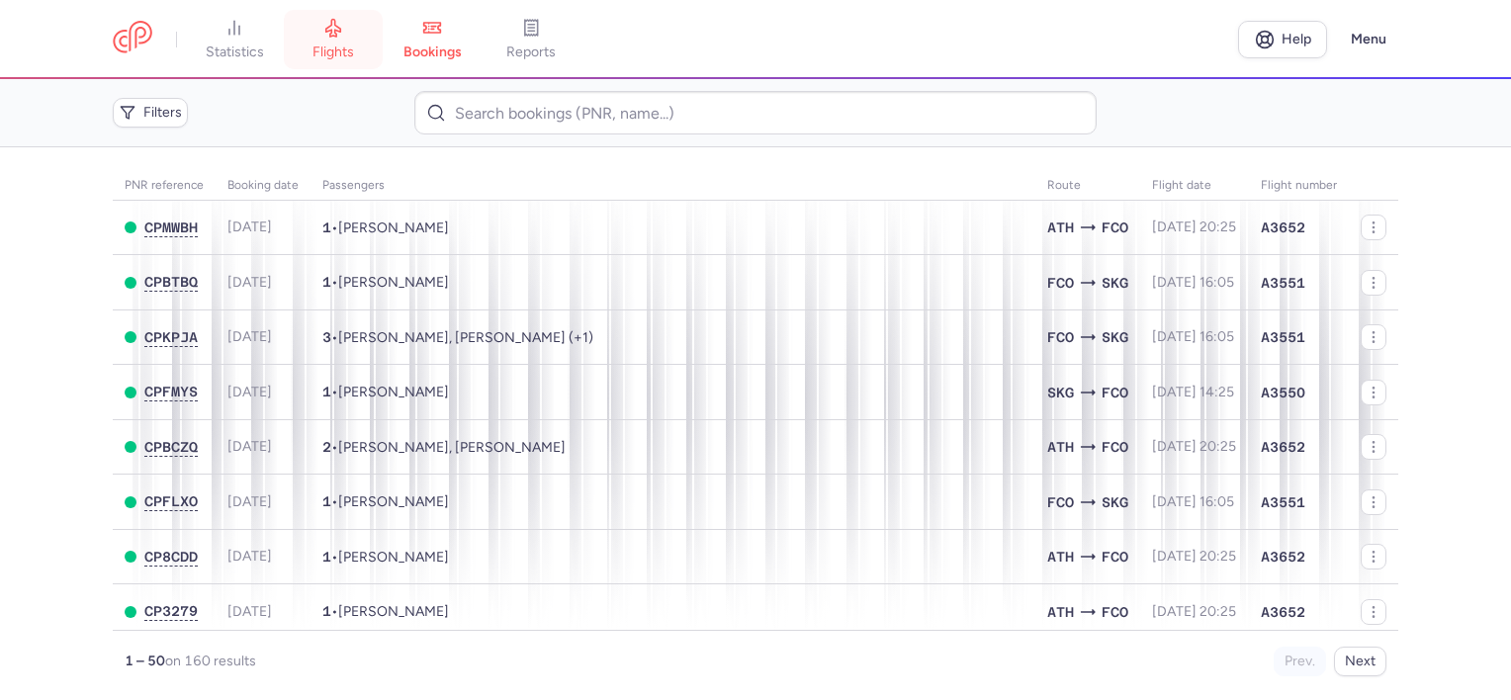
click at [324, 26] on link "flights" at bounding box center [333, 40] width 99 height 44
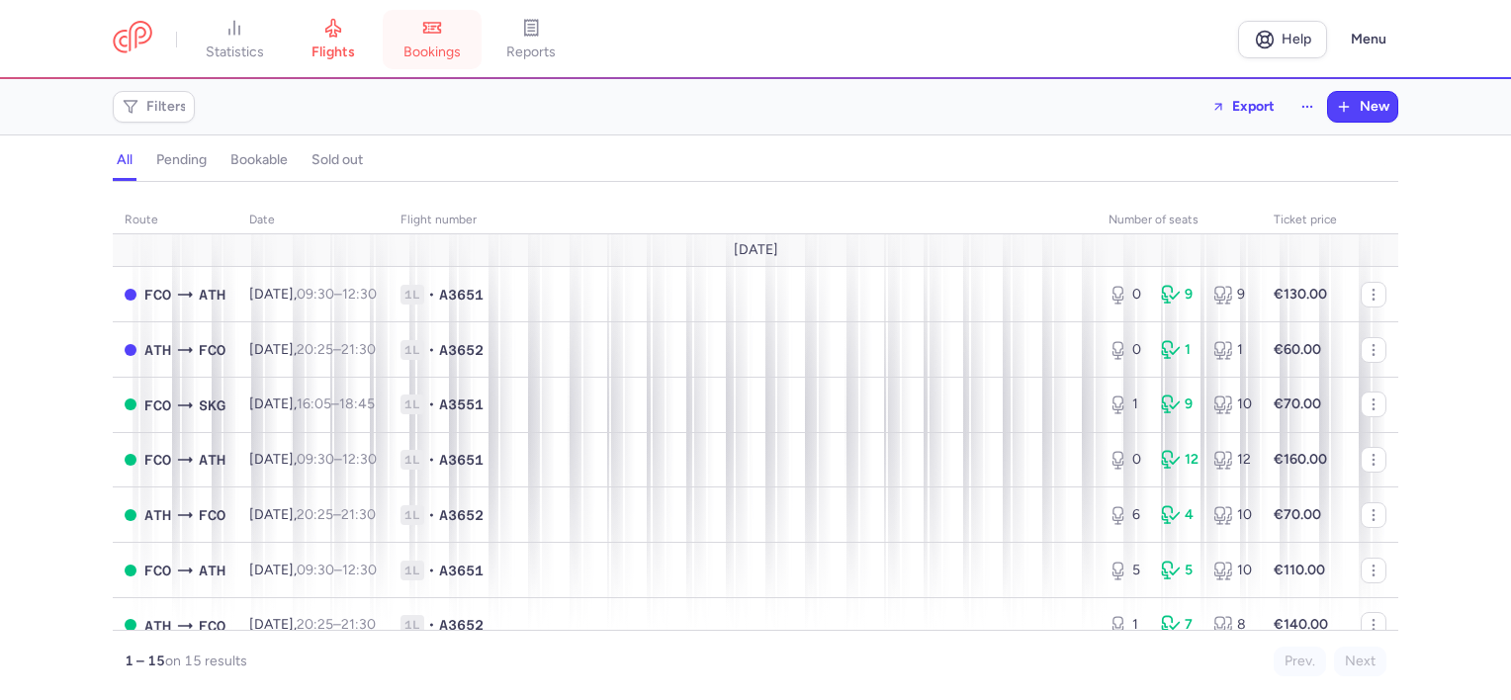
click at [448, 44] on span "bookings" at bounding box center [432, 53] width 57 height 18
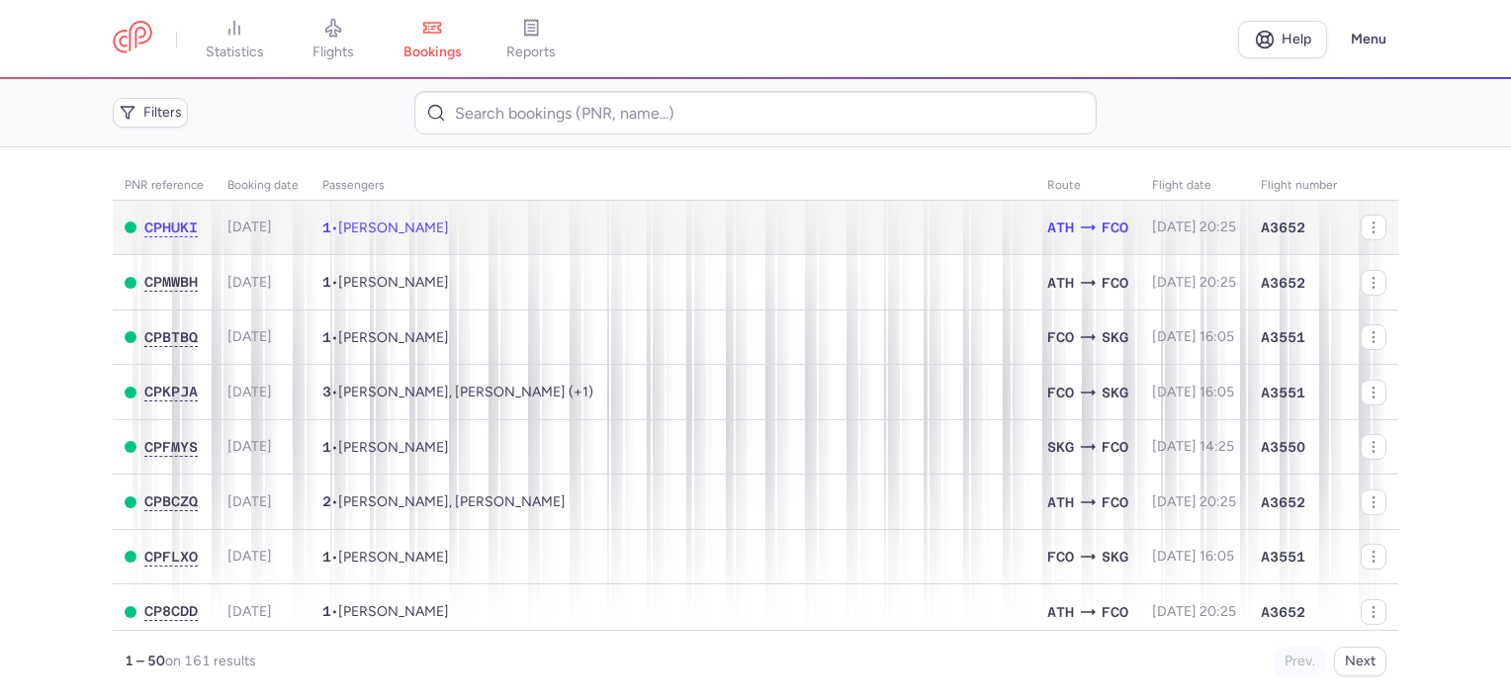
click at [369, 243] on td "1 • [PERSON_NAME]" at bounding box center [673, 228] width 725 height 54
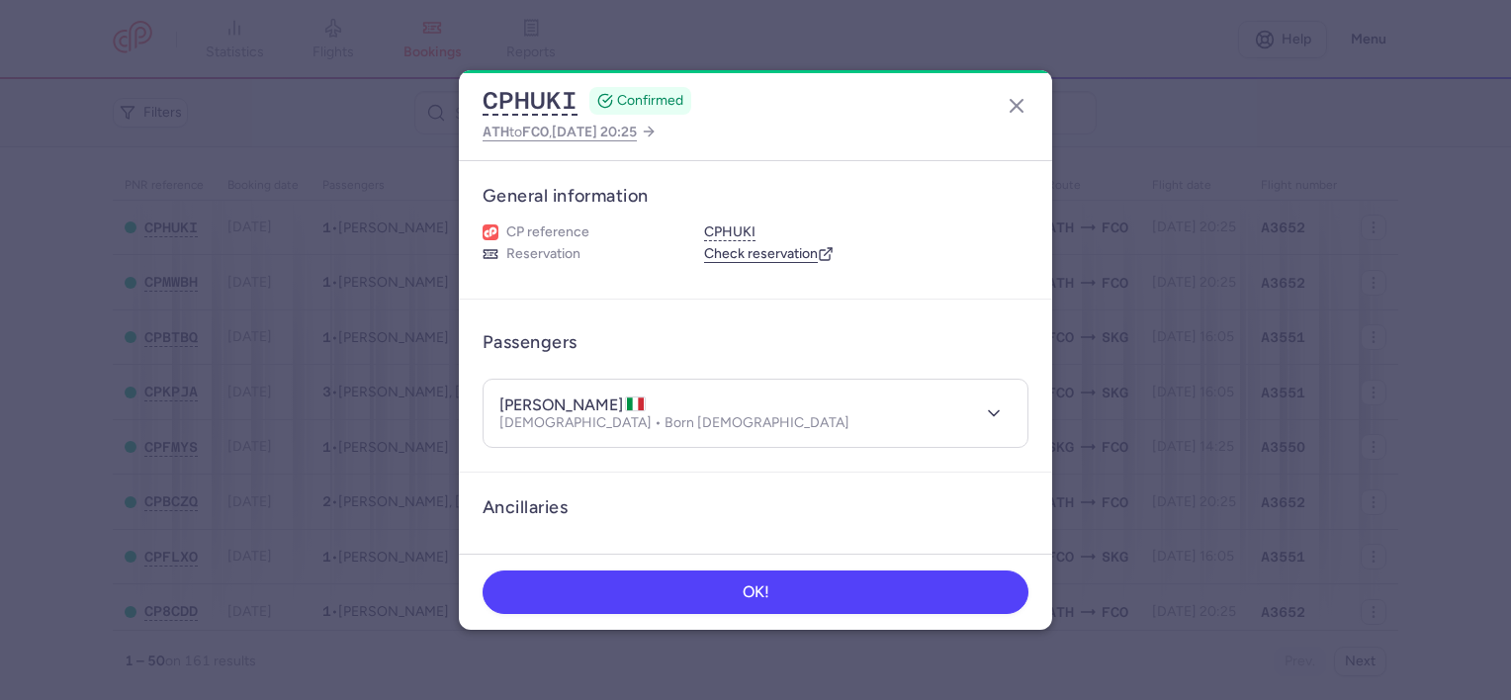
click at [724, 254] on link "Check reservation" at bounding box center [769, 254] width 130 height 18
click at [1013, 105] on icon "button" at bounding box center [1017, 106] width 24 height 24
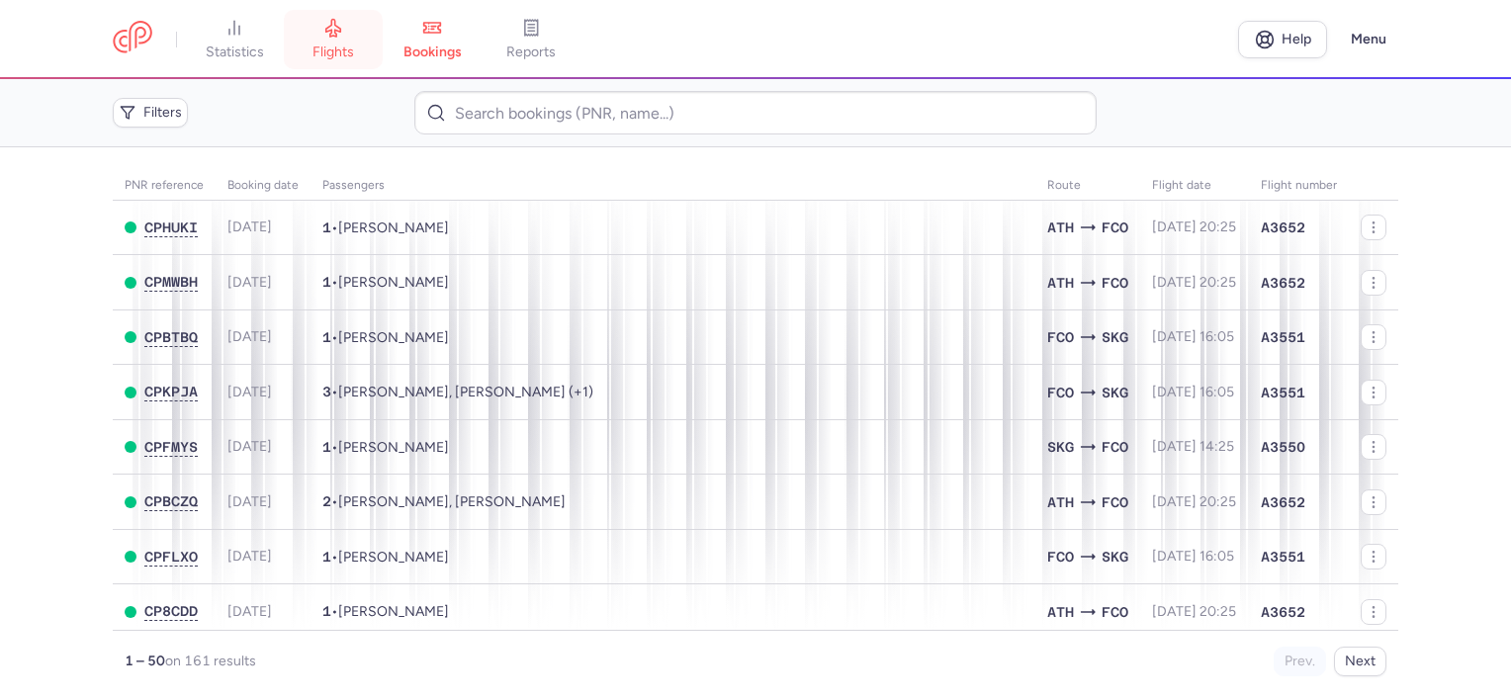
click at [343, 52] on span "flights" at bounding box center [334, 53] width 42 height 18
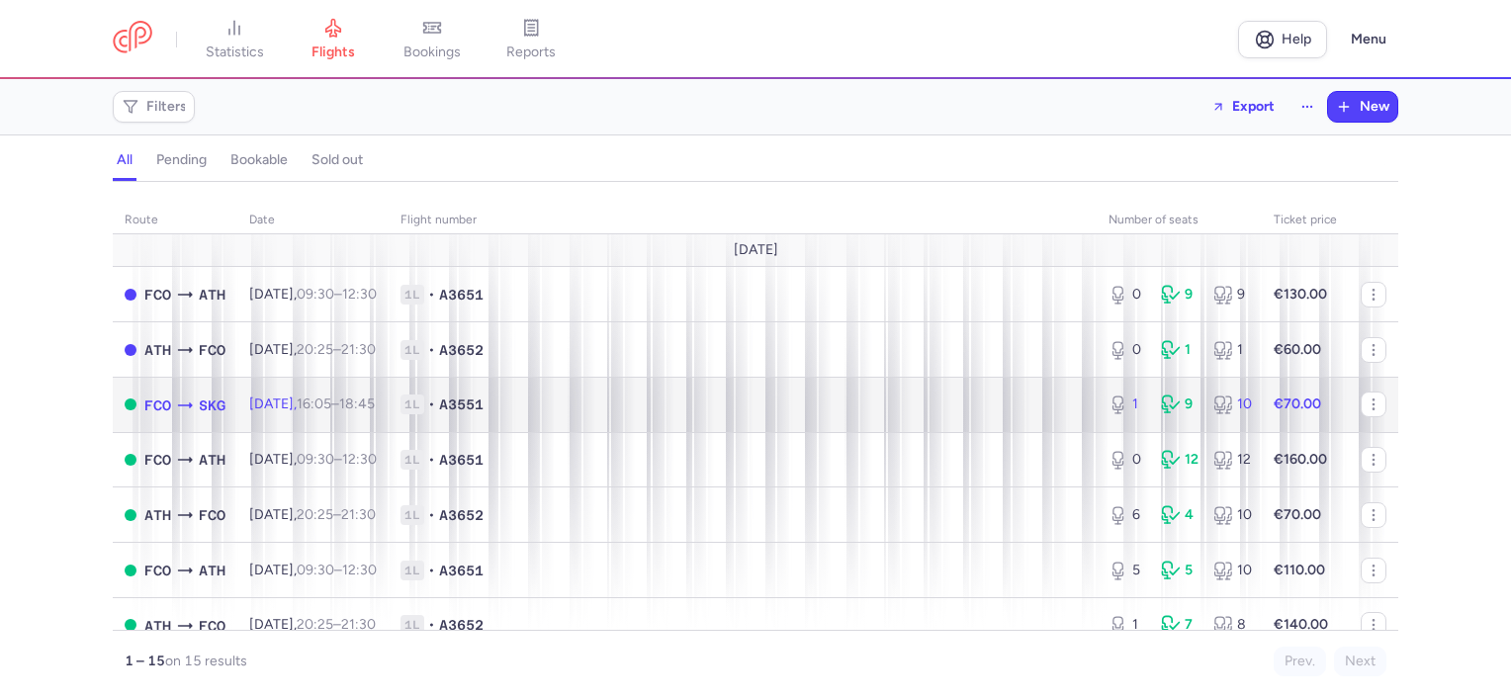
click at [363, 418] on td "[DATE] 16:05 – 18:45 +0" at bounding box center [312, 404] width 151 height 55
select select "days"
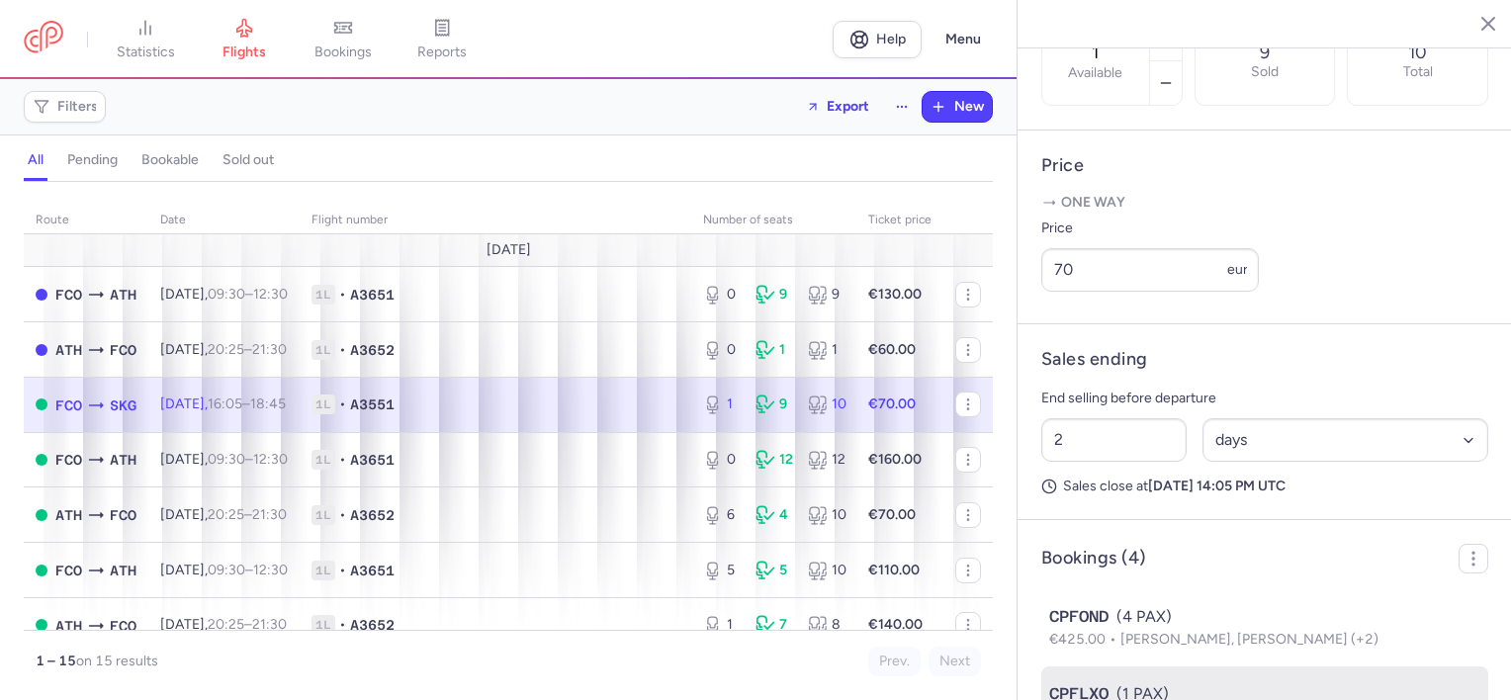
scroll to position [890, 0]
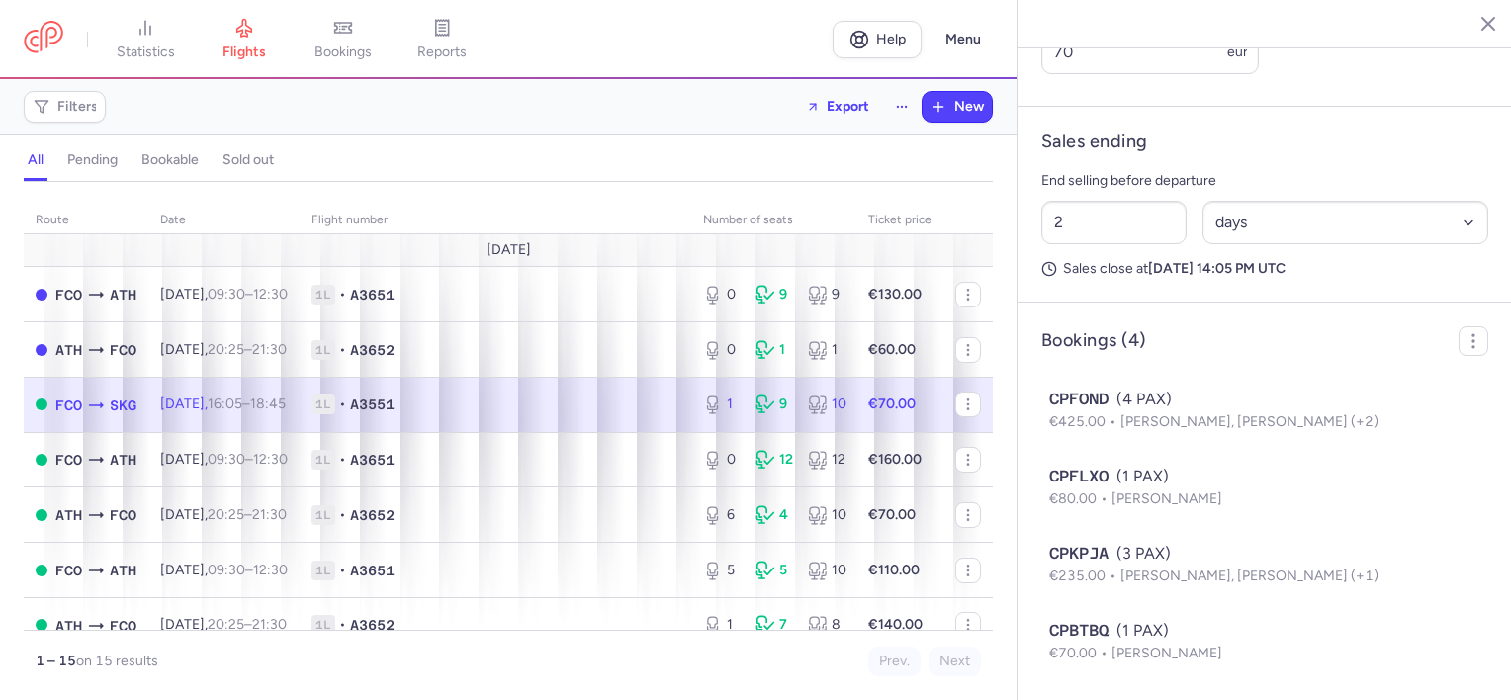
click at [356, 44] on span "bookings" at bounding box center [343, 53] width 57 height 18
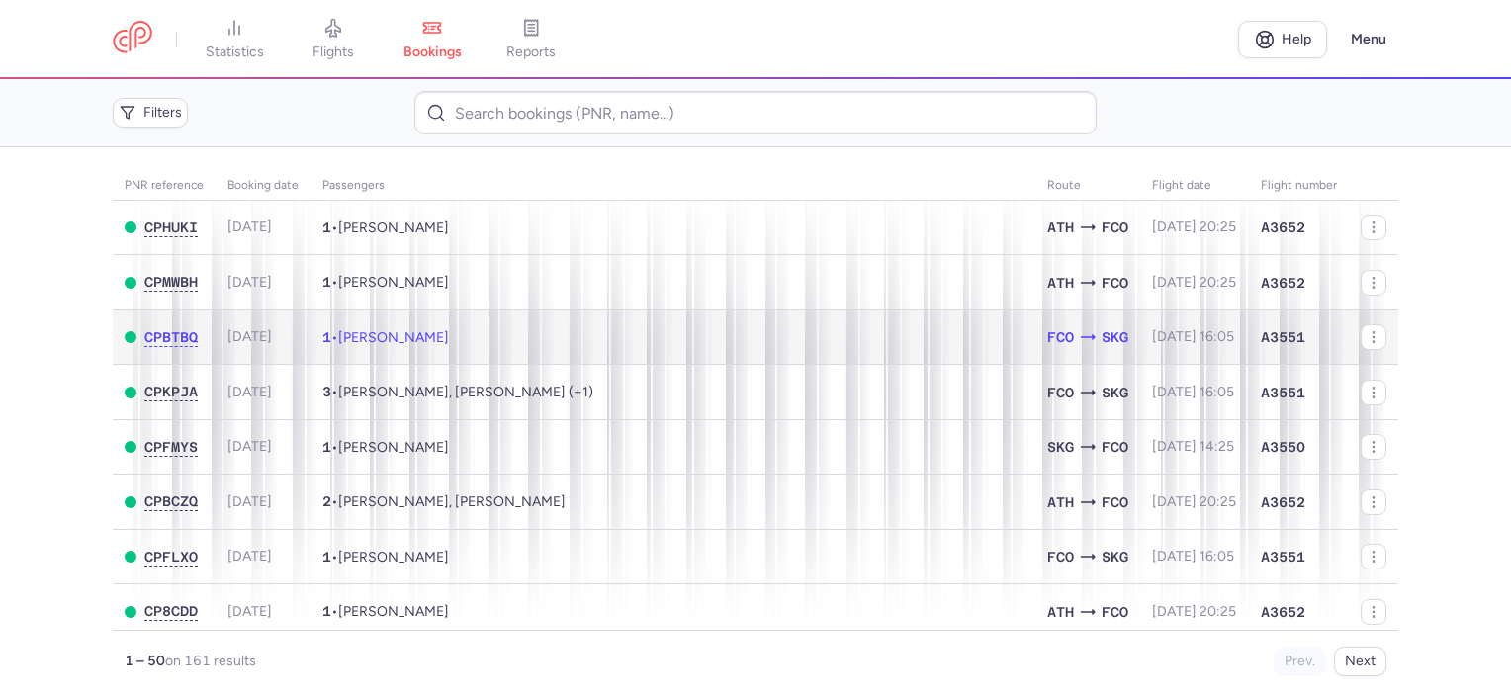
click at [634, 328] on td "1 • [PERSON_NAME]" at bounding box center [673, 337] width 725 height 55
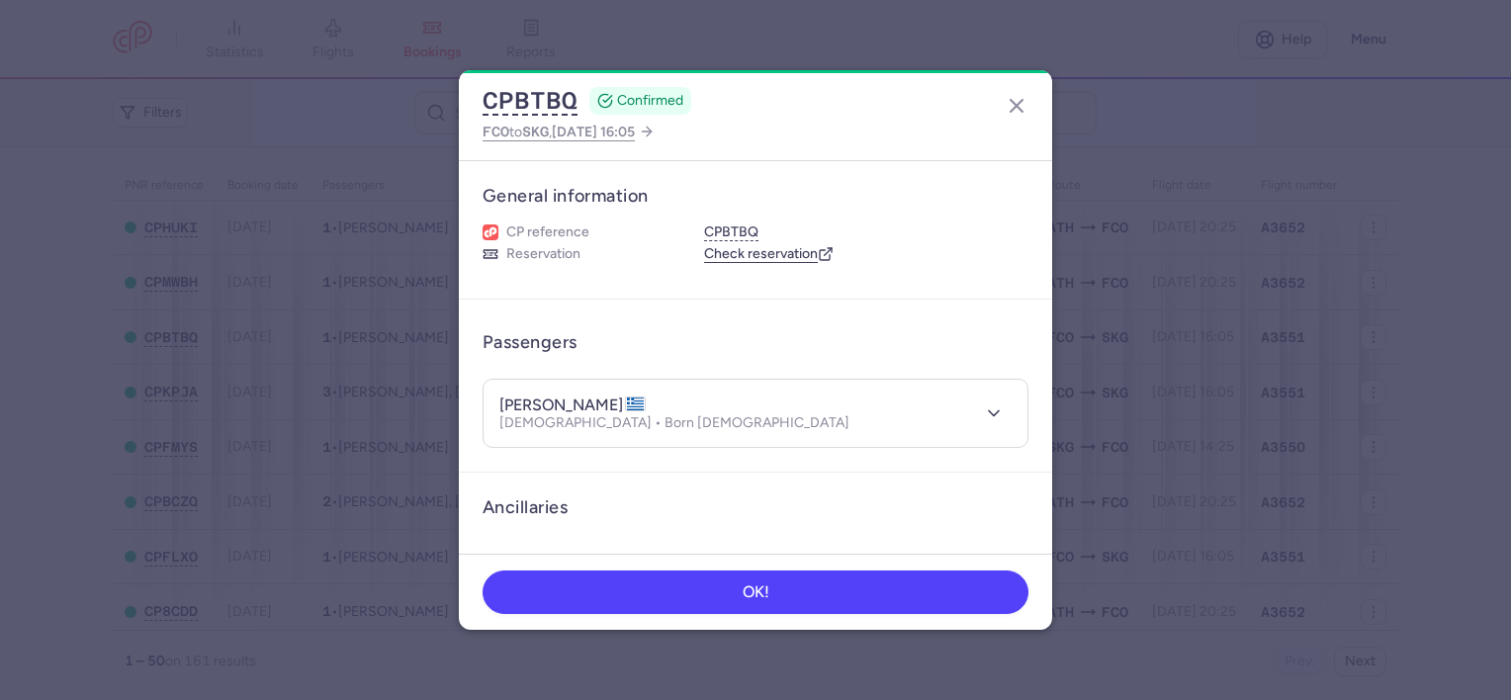
click at [629, 403] on h4 "[PERSON_NAME]" at bounding box center [573, 406] width 146 height 20
copy h4 "PAPATHANASI"
drag, startPoint x: 942, startPoint y: 196, endPoint x: 1011, endPoint y: 97, distance: 120.7
click at [943, 196] on h3 "General information" at bounding box center [756, 196] width 546 height 23
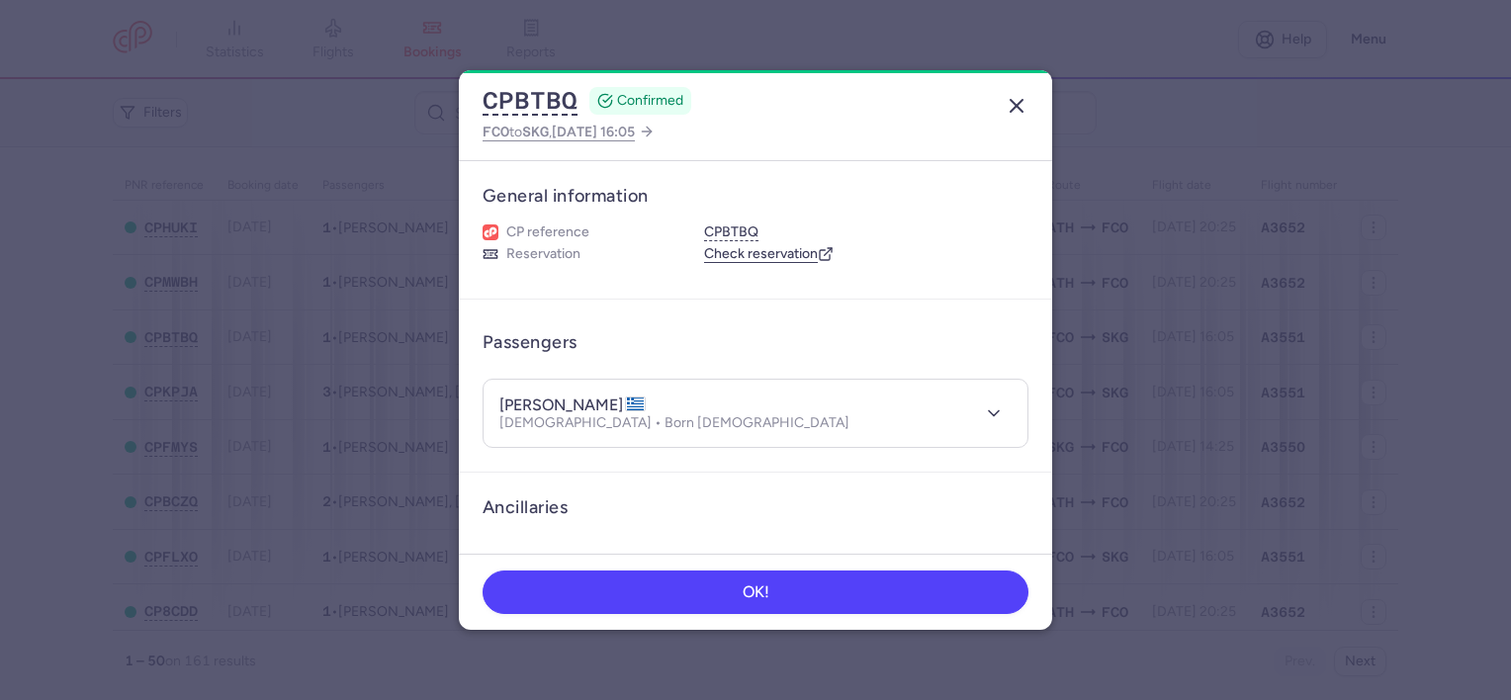
click at [1017, 111] on icon "button" at bounding box center [1017, 106] width 24 height 24
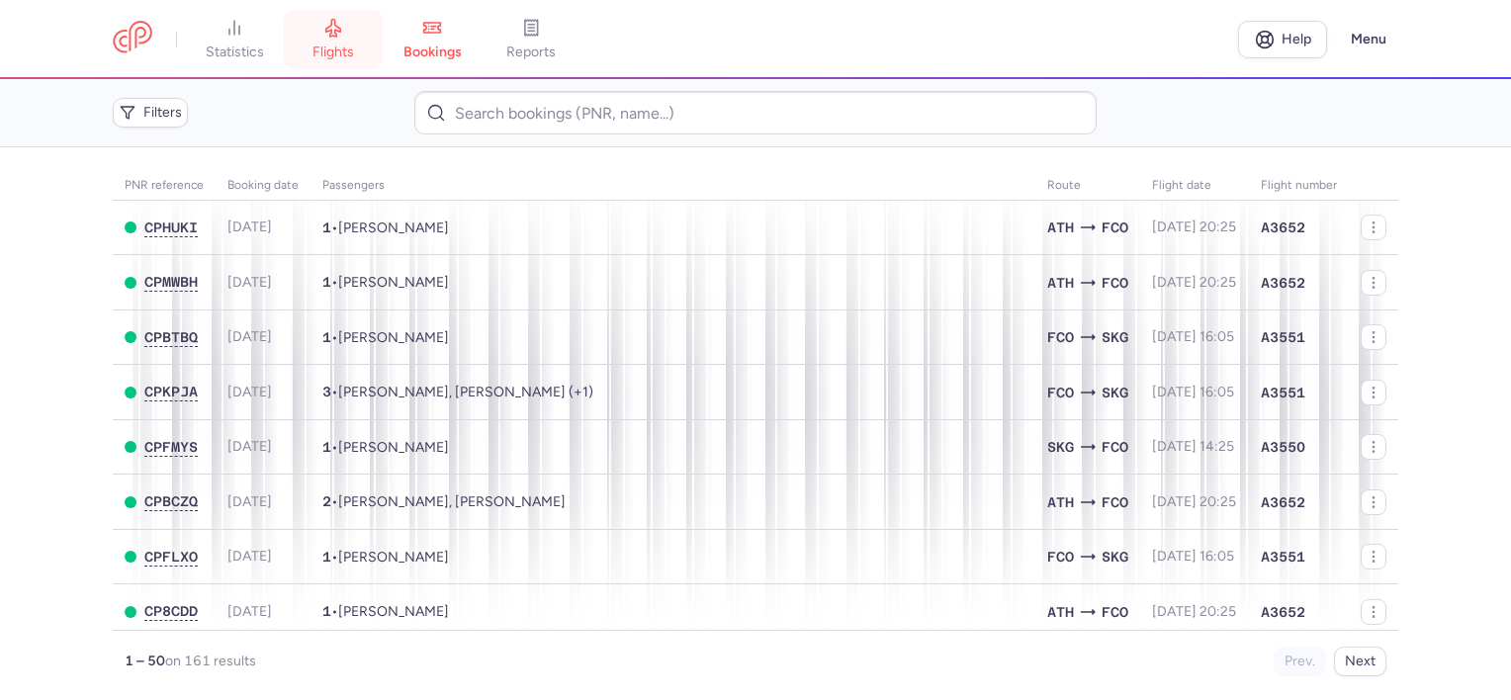
click at [343, 25] on icon at bounding box center [333, 28] width 20 height 20
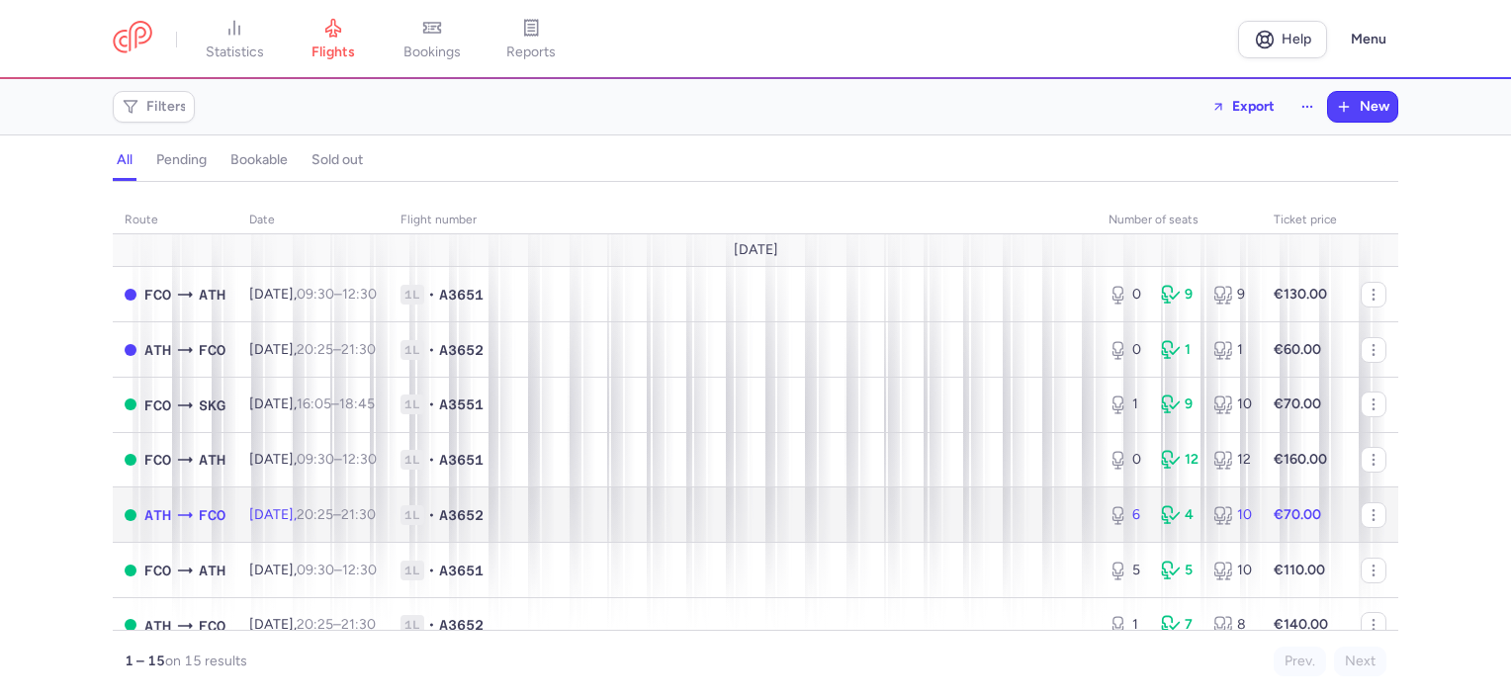
click at [637, 502] on td "1L • A3652" at bounding box center [743, 515] width 708 height 55
select select "days"
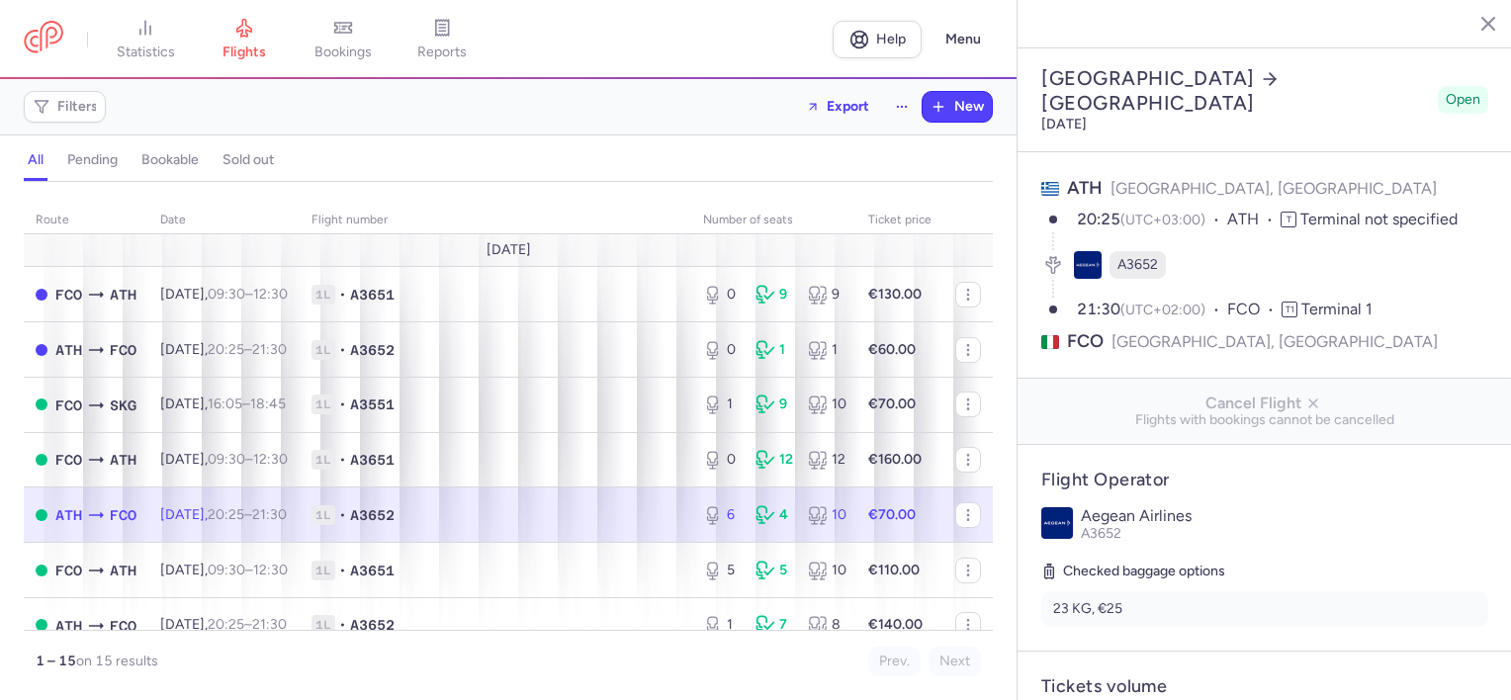
scroll to position [396, 0]
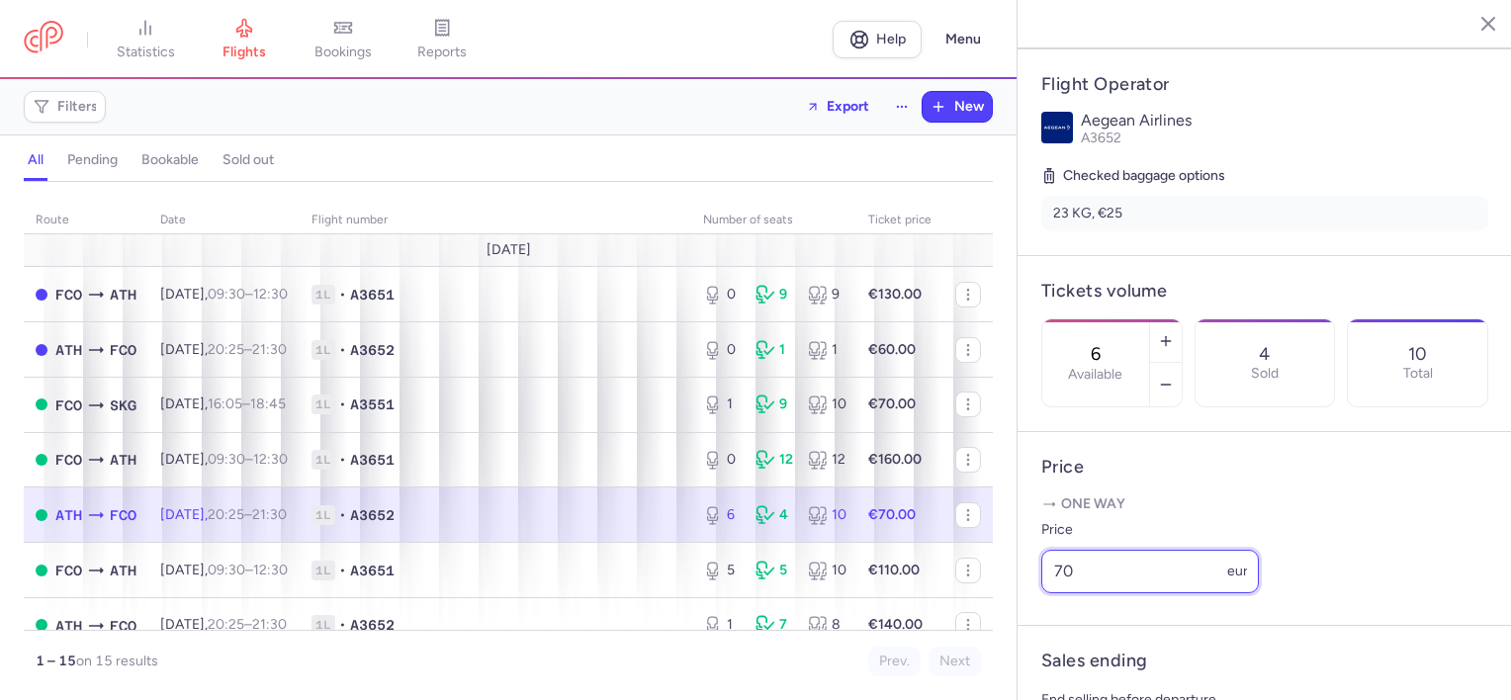
drag, startPoint x: 1092, startPoint y: 587, endPoint x: 1033, endPoint y: 588, distance: 59.4
click at [1033, 588] on article "Price One way Price 70 eur" at bounding box center [1265, 529] width 495 height 194
type input "100"
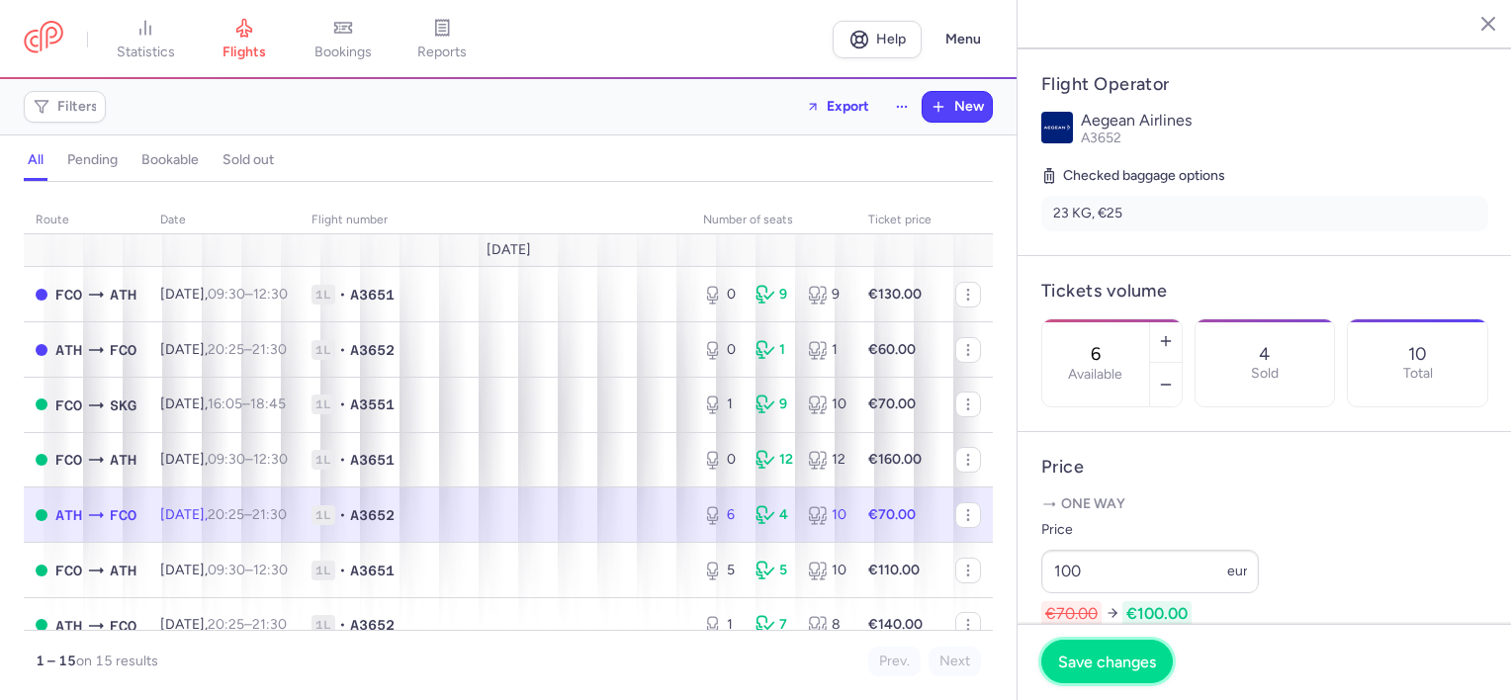
click at [1109, 665] on span "Save changes" at bounding box center [1107, 662] width 98 height 18
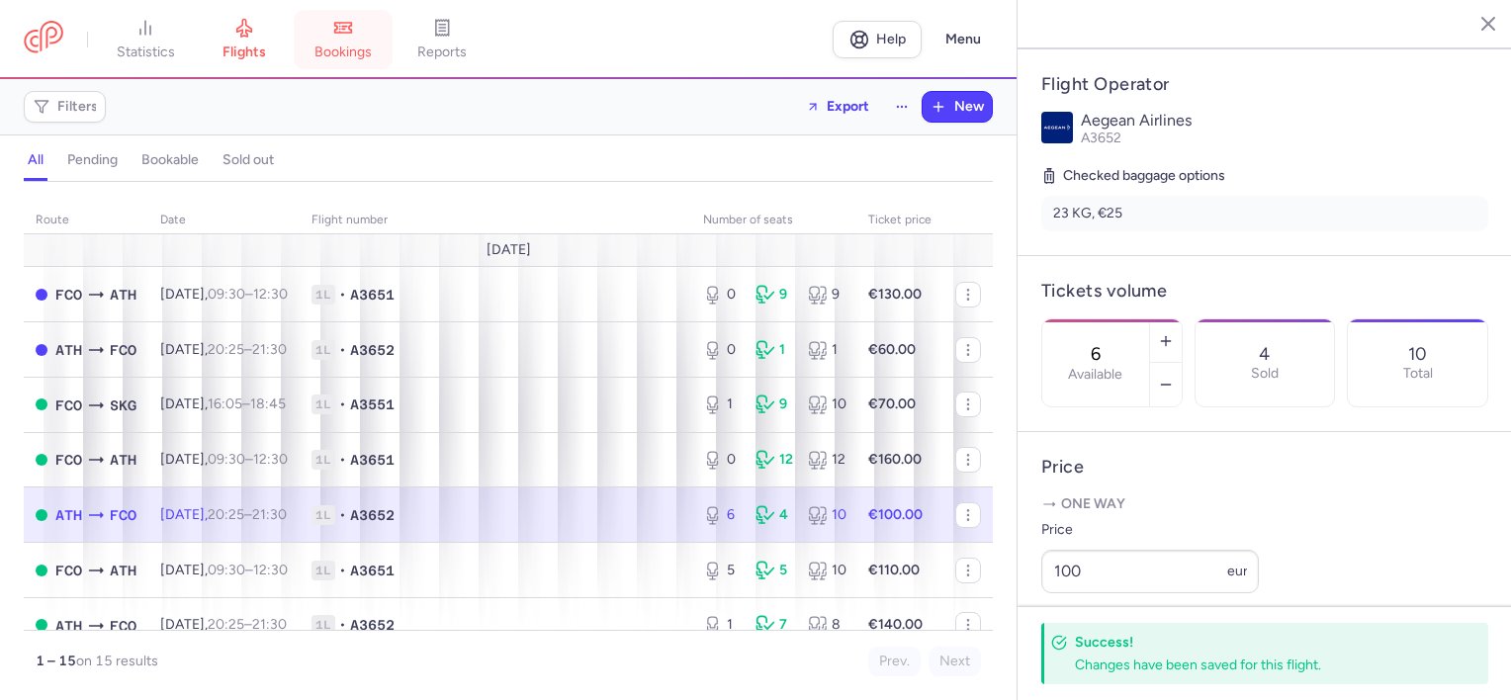
click at [353, 36] on icon at bounding box center [343, 28] width 20 height 20
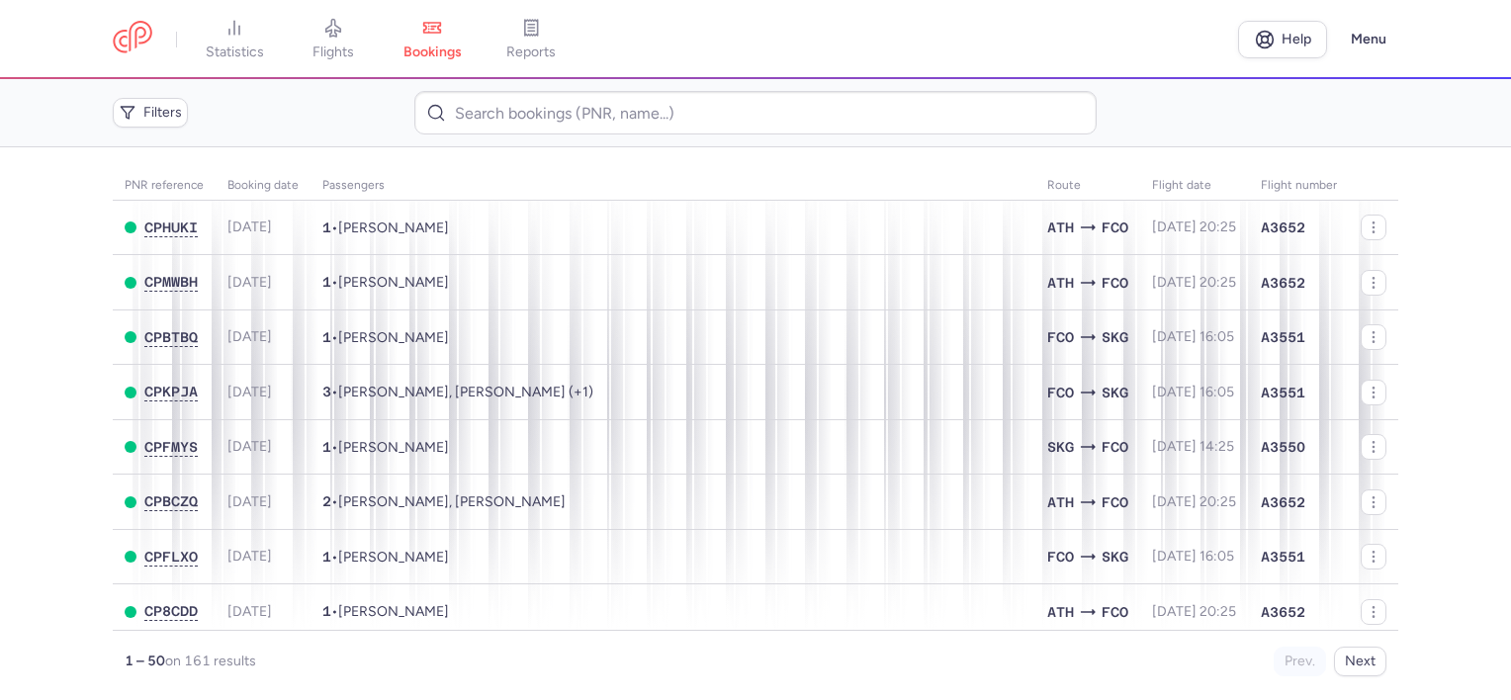
drag, startPoint x: 1157, startPoint y: 107, endPoint x: 1065, endPoint y: 1, distance: 140.2
click at [1157, 107] on div "Filters" at bounding box center [756, 112] width 1302 height 59
click at [1126, 88] on div "Filters" at bounding box center [756, 112] width 1302 height 59
click at [339, 46] on span "flights" at bounding box center [334, 53] width 42 height 18
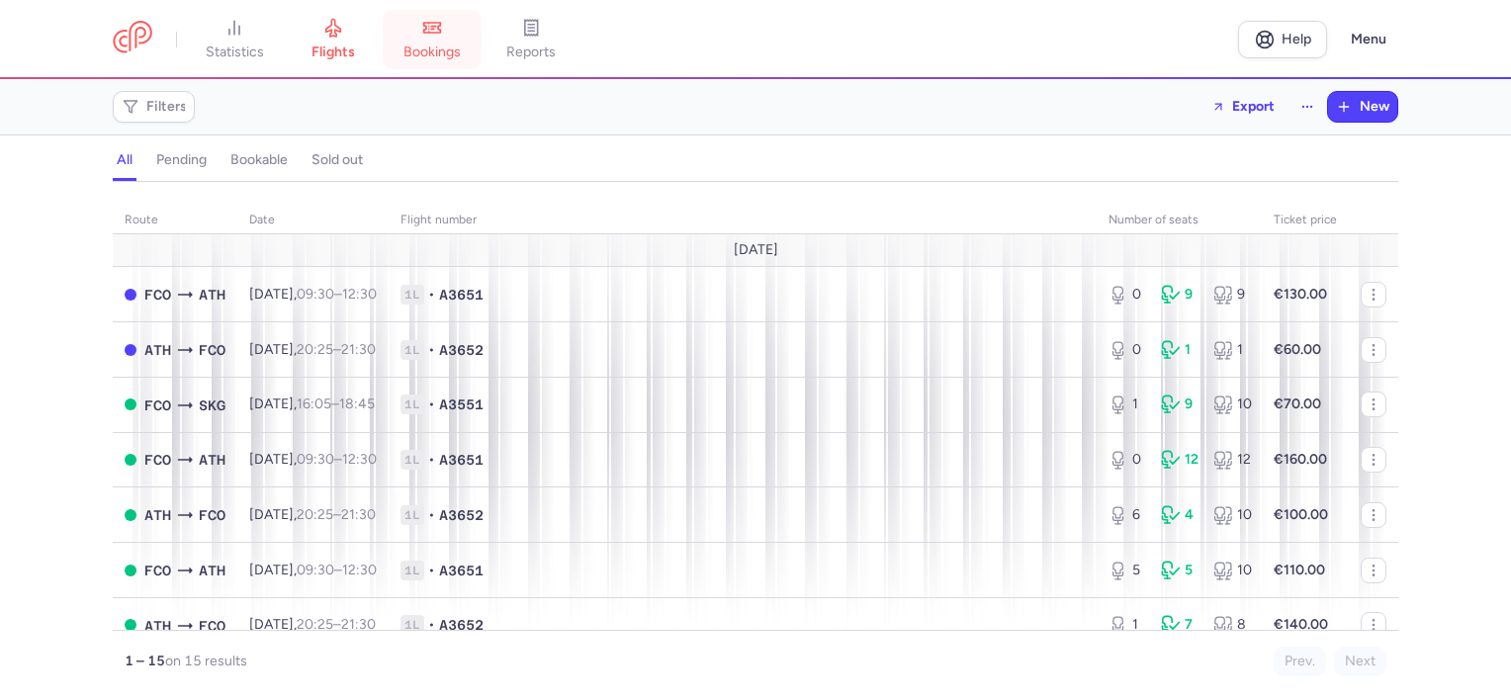
click at [447, 38] on link "bookings" at bounding box center [432, 40] width 99 height 44
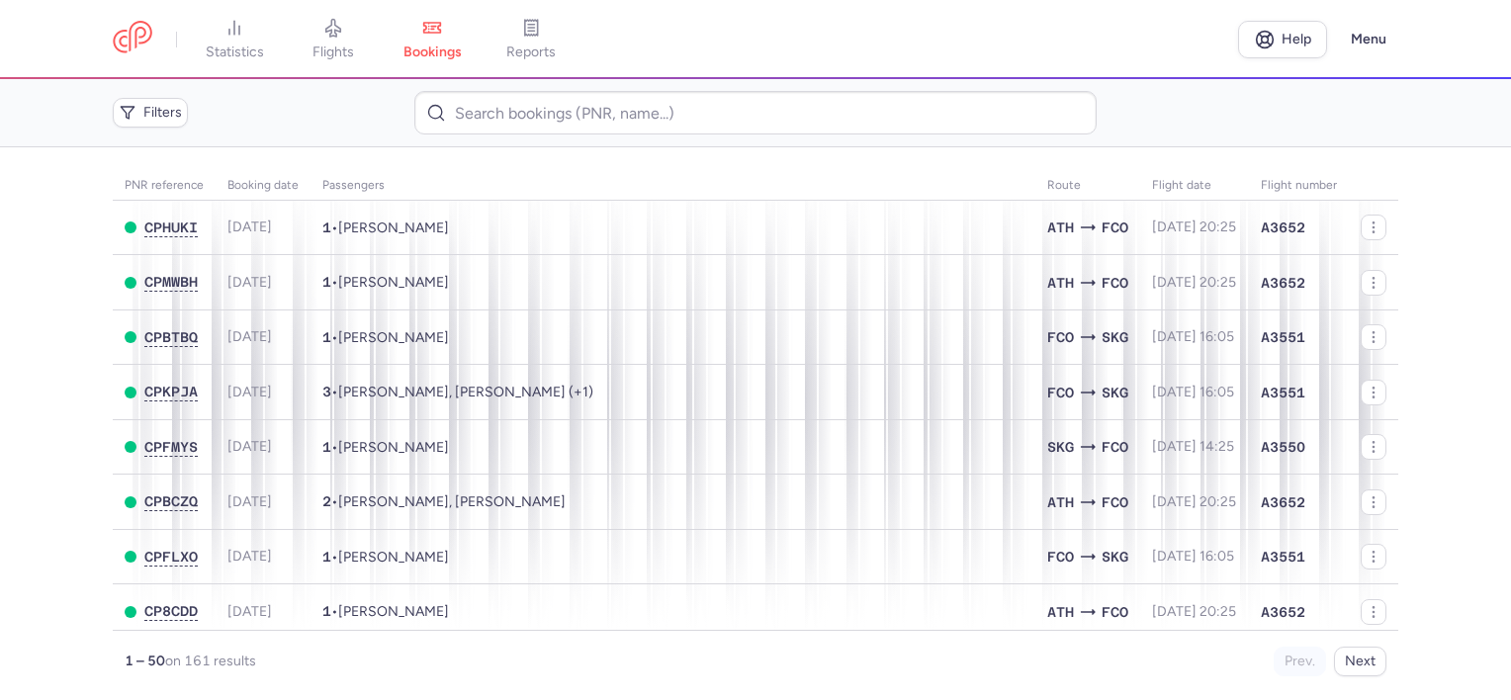
click at [8, 289] on main "PNR reference Booking date Passengers Route flight date Flight number CPHUKI [D…" at bounding box center [755, 423] width 1511 height 553
click at [530, 36] on icon at bounding box center [531, 28] width 20 height 20
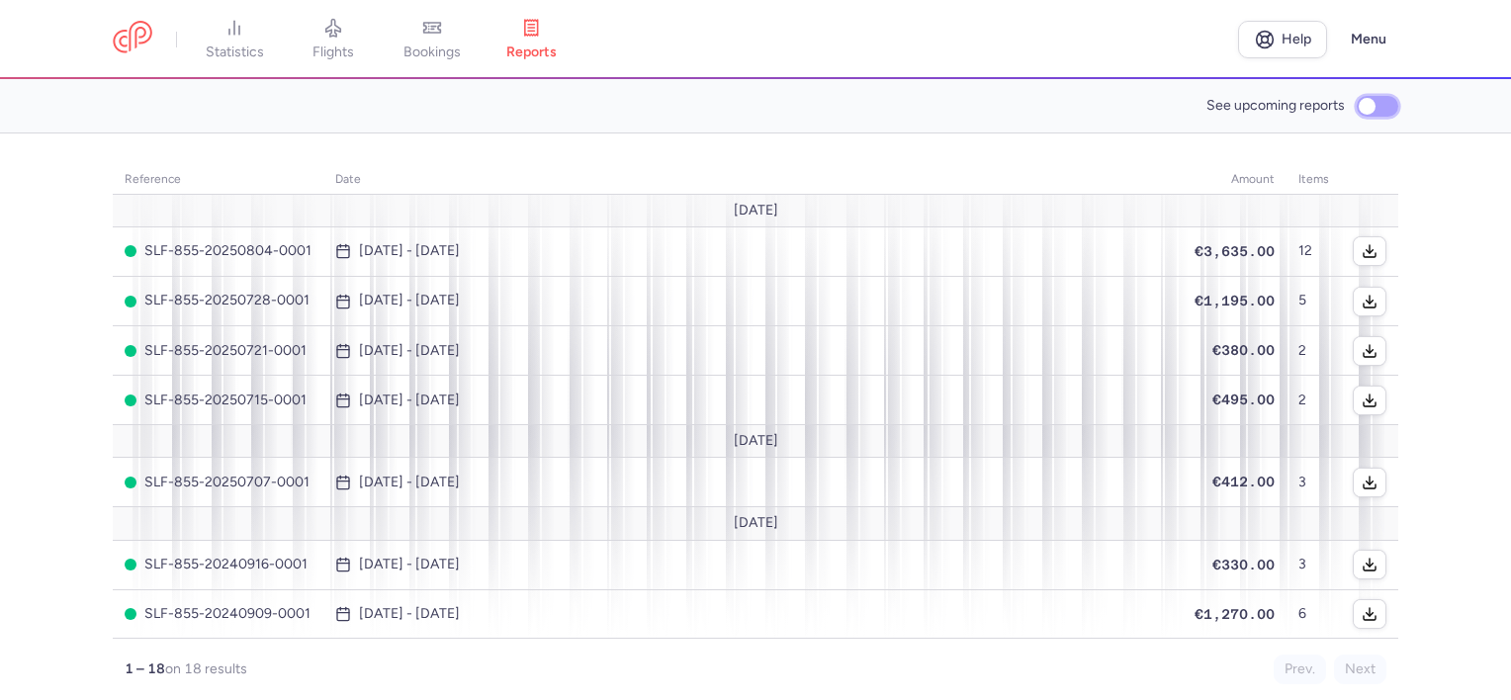
click at [1380, 109] on input "See upcoming reports" at bounding box center [1378, 106] width 42 height 21
checkbox input "true"
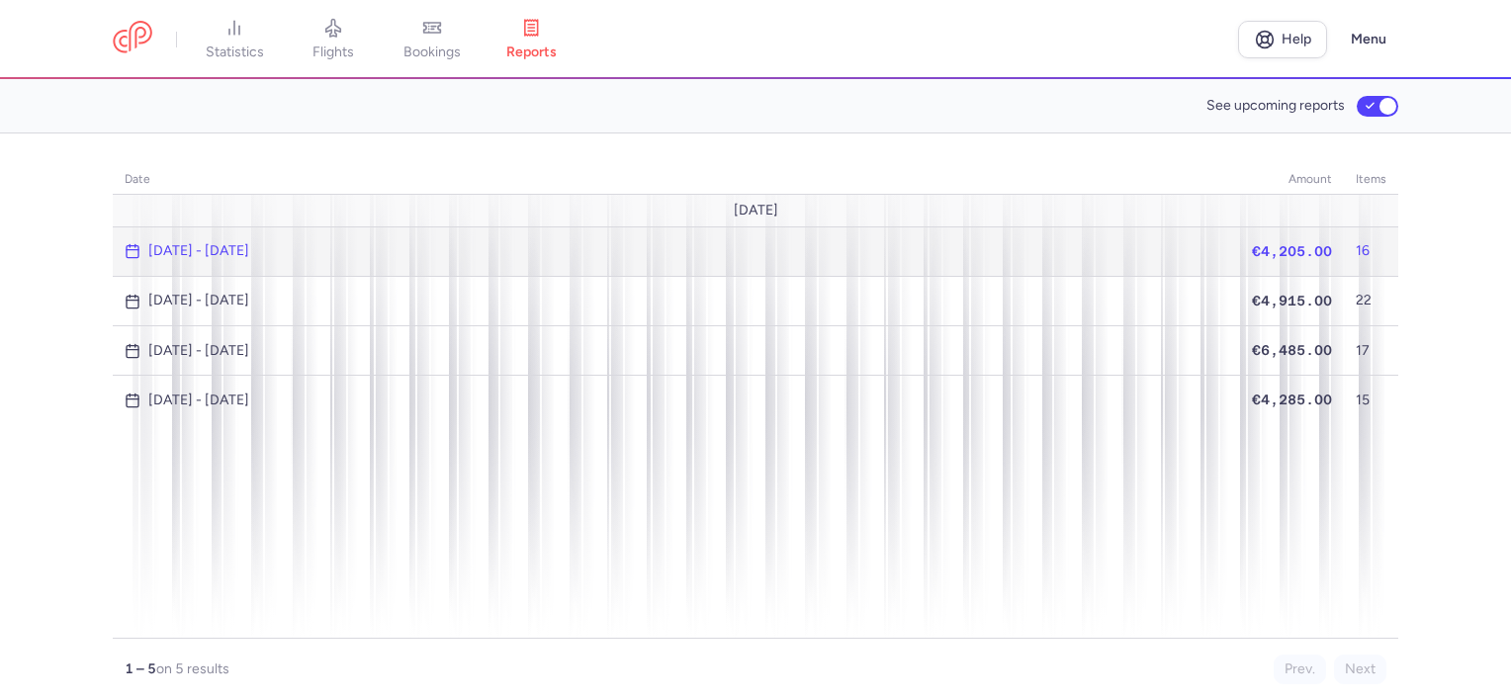
click at [1212, 240] on td "[DATE] - [DATE]" at bounding box center [677, 251] width 1128 height 49
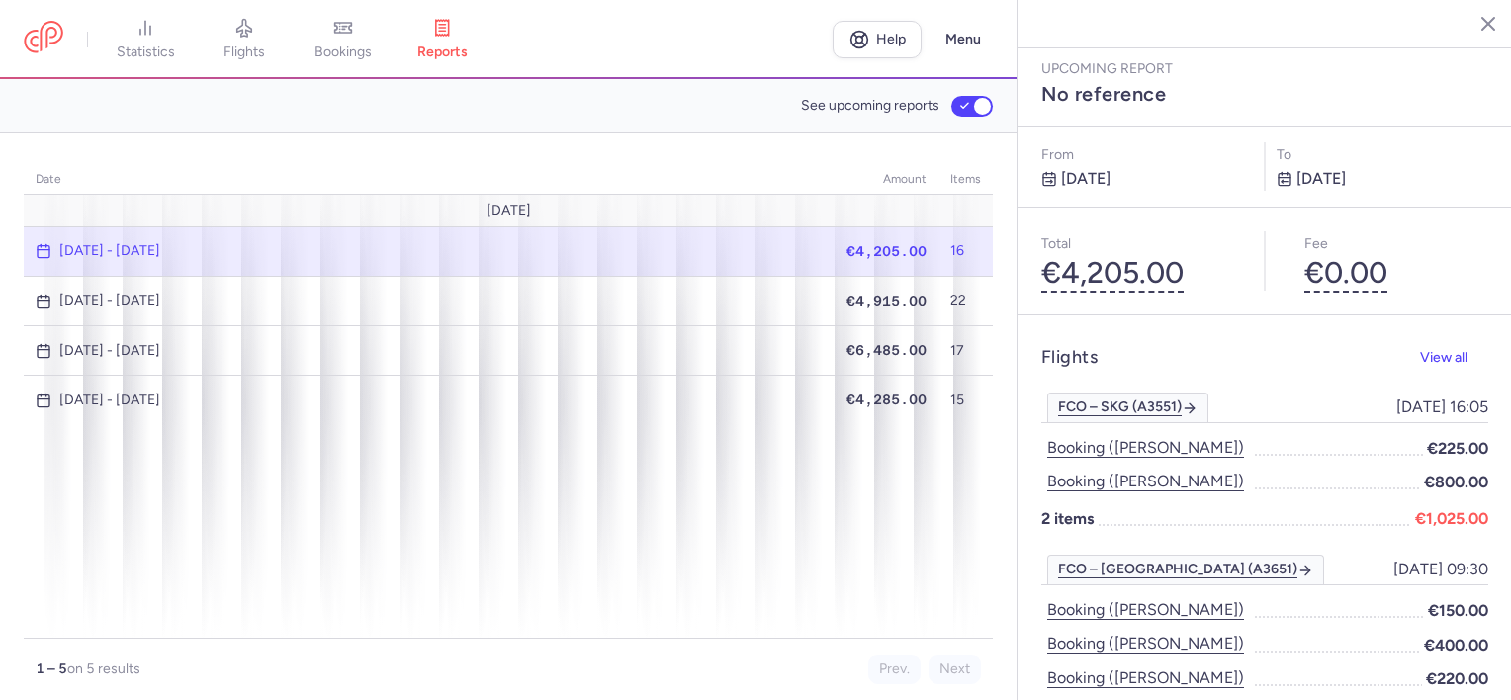
click at [1476, 18] on icon "button" at bounding box center [1473, 23] width 20 height 20
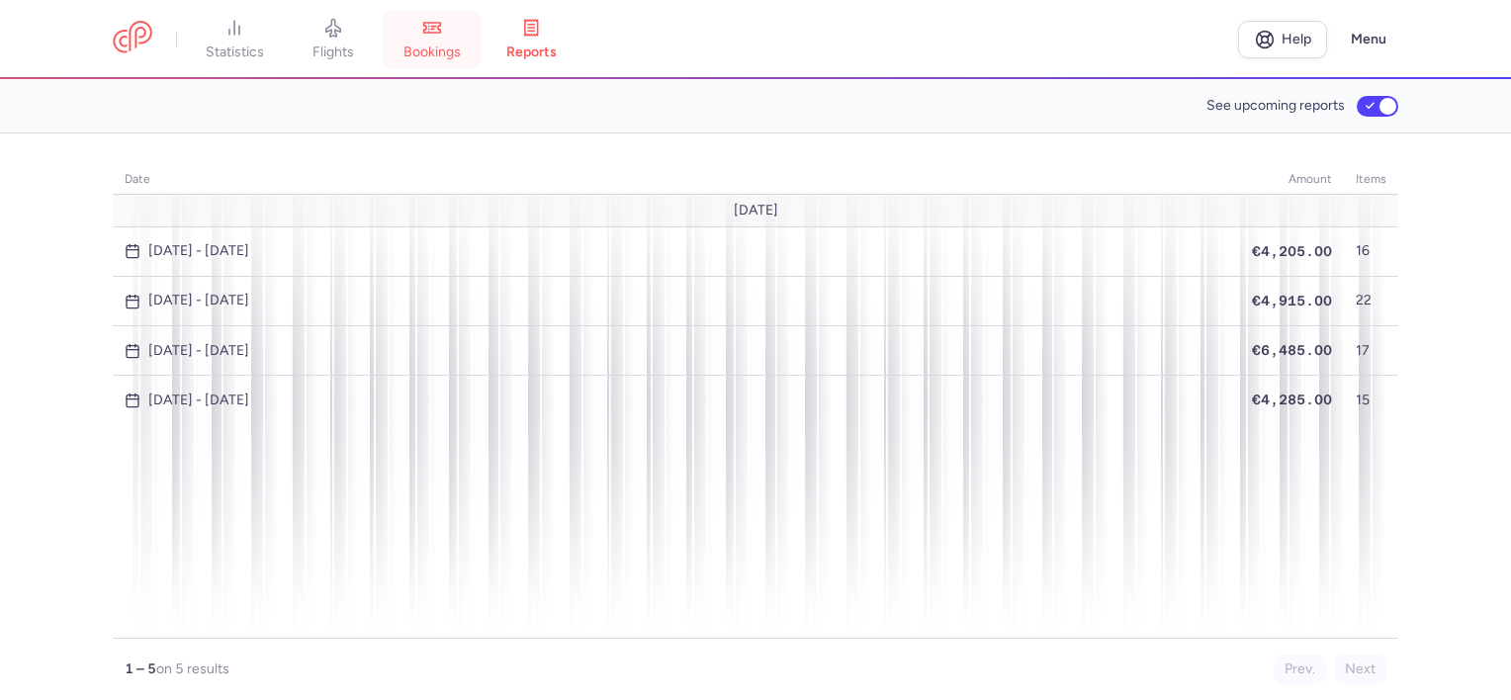
click at [411, 28] on link "bookings" at bounding box center [432, 40] width 99 height 44
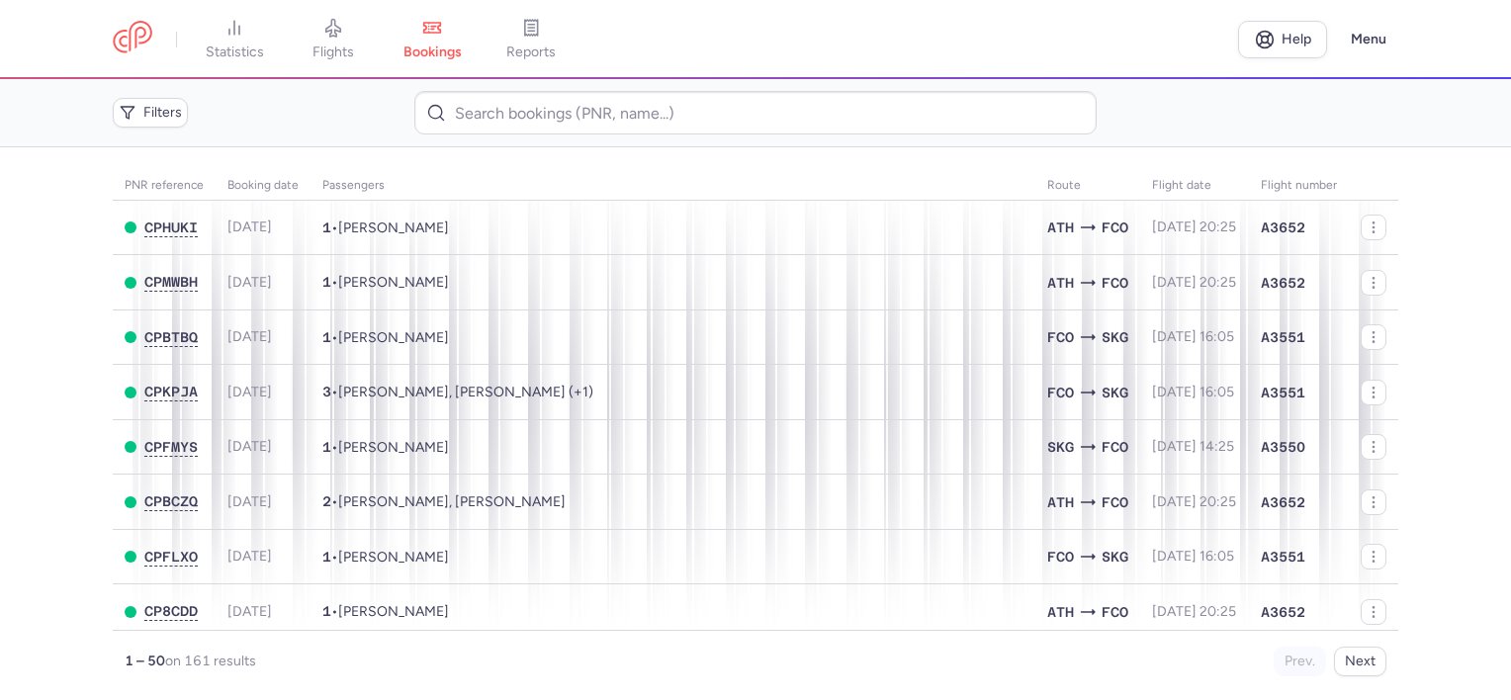
drag, startPoint x: 340, startPoint y: 28, endPoint x: 375, endPoint y: 97, distance: 77.4
click at [340, 28] on icon at bounding box center [333, 28] width 20 height 20
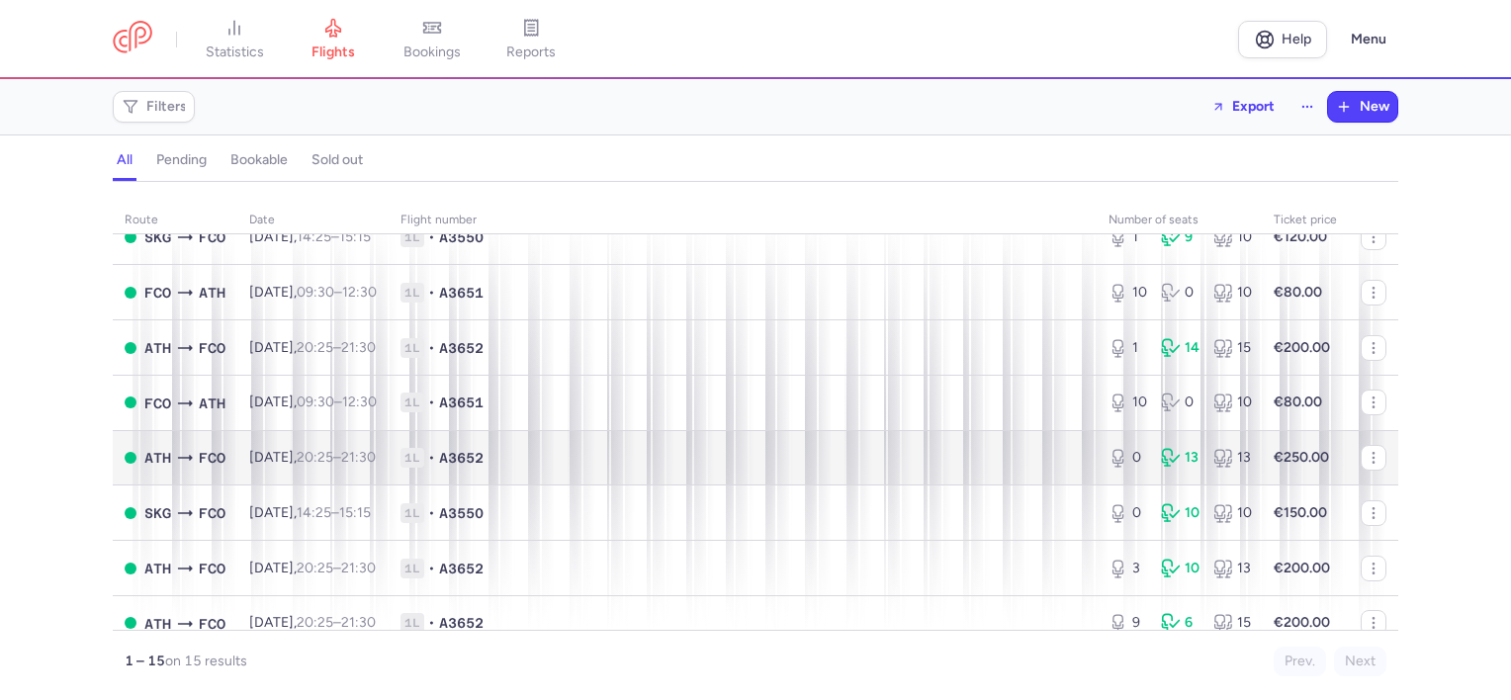
scroll to position [482, 0]
